Goal: Task Accomplishment & Management: Manage account settings

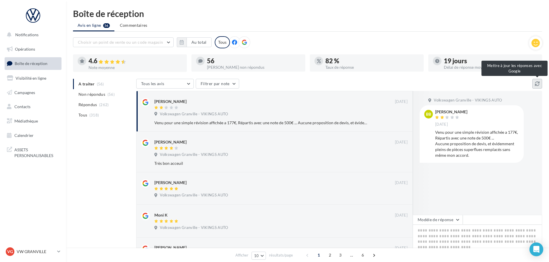
click at [536, 84] on icon at bounding box center [536, 83] width 5 height 5
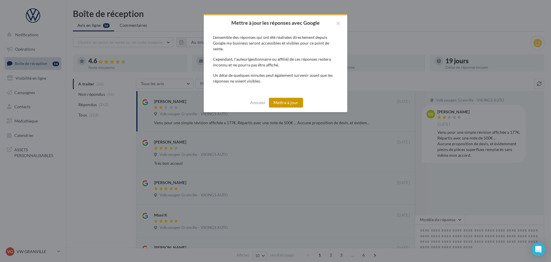
click at [295, 102] on button "Mettre à jour" at bounding box center [286, 103] width 34 height 10
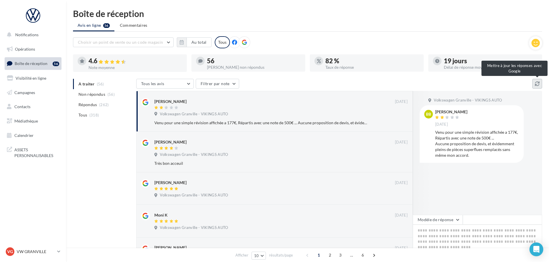
click at [533, 84] on button at bounding box center [537, 84] width 10 height 10
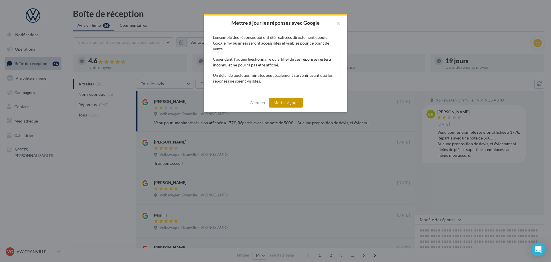
click at [282, 107] on button "Mettre à jour" at bounding box center [286, 103] width 34 height 10
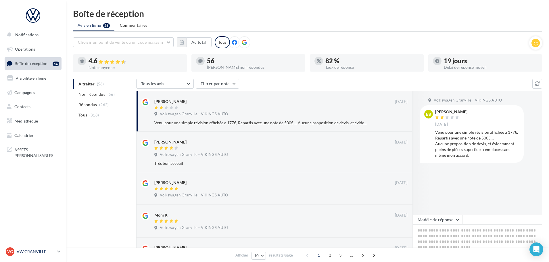
click at [36, 253] on p "VW GRANVILLE" at bounding box center [36, 251] width 38 height 6
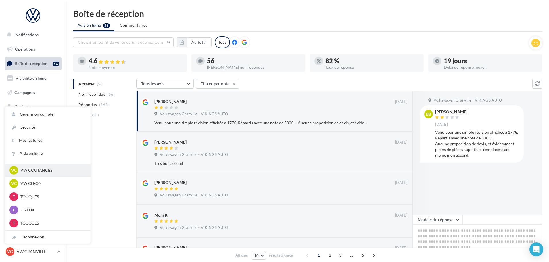
scroll to position [144, 0]
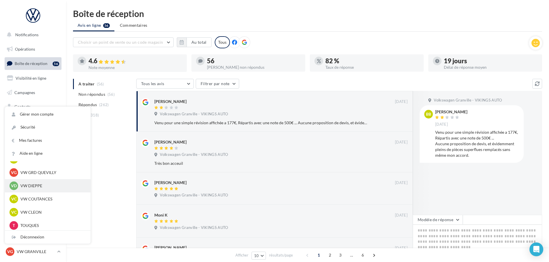
click at [51, 192] on div "VD VW DIEPPE vw-die-vau" at bounding box center [48, 185] width 86 height 13
click at [47, 188] on p "VW DIEPPE" at bounding box center [51, 186] width 63 height 6
